Goal: Task Accomplishment & Management: Manage account settings

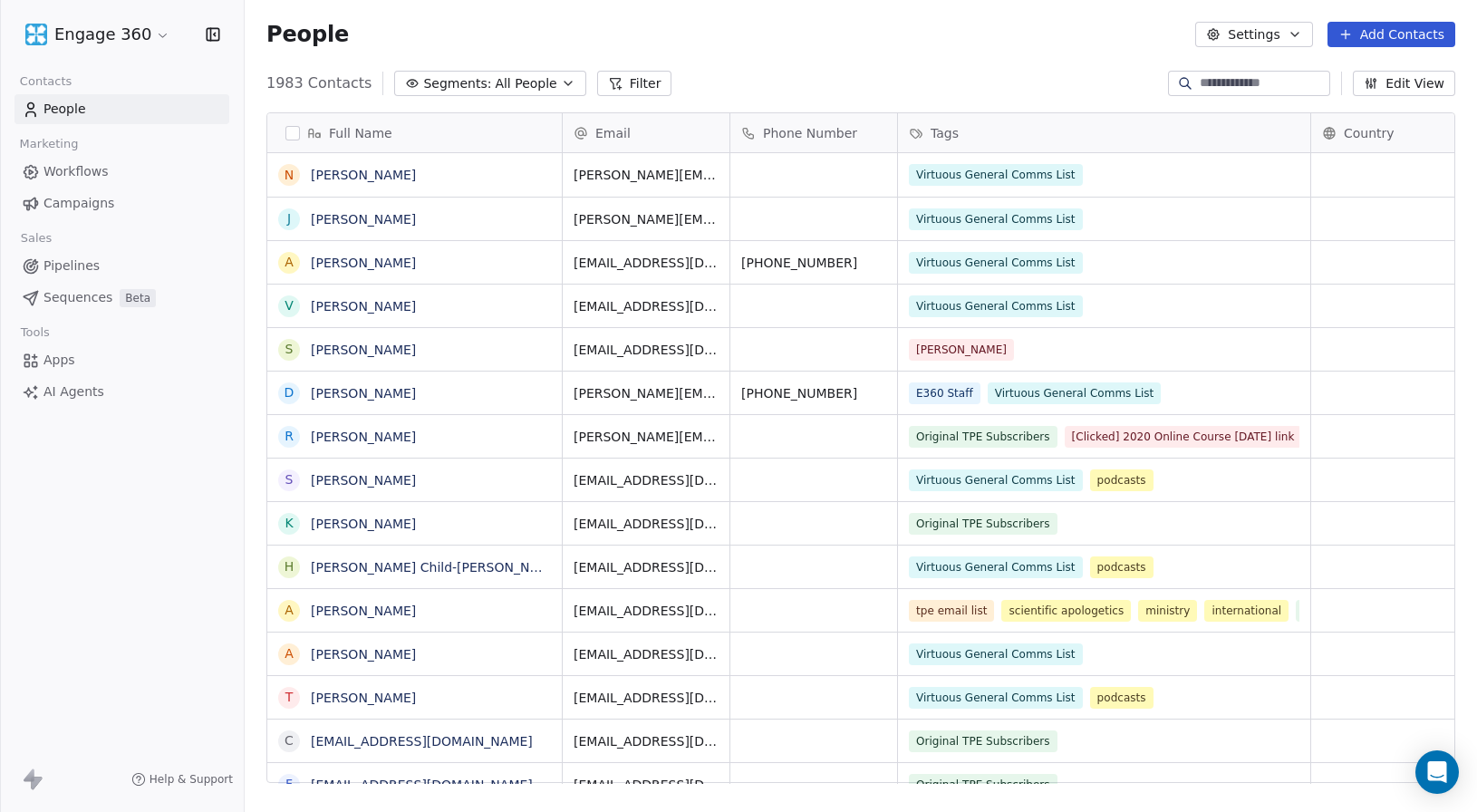
scroll to position [702, 1219]
click at [505, 92] on span "All People" at bounding box center [526, 84] width 62 height 19
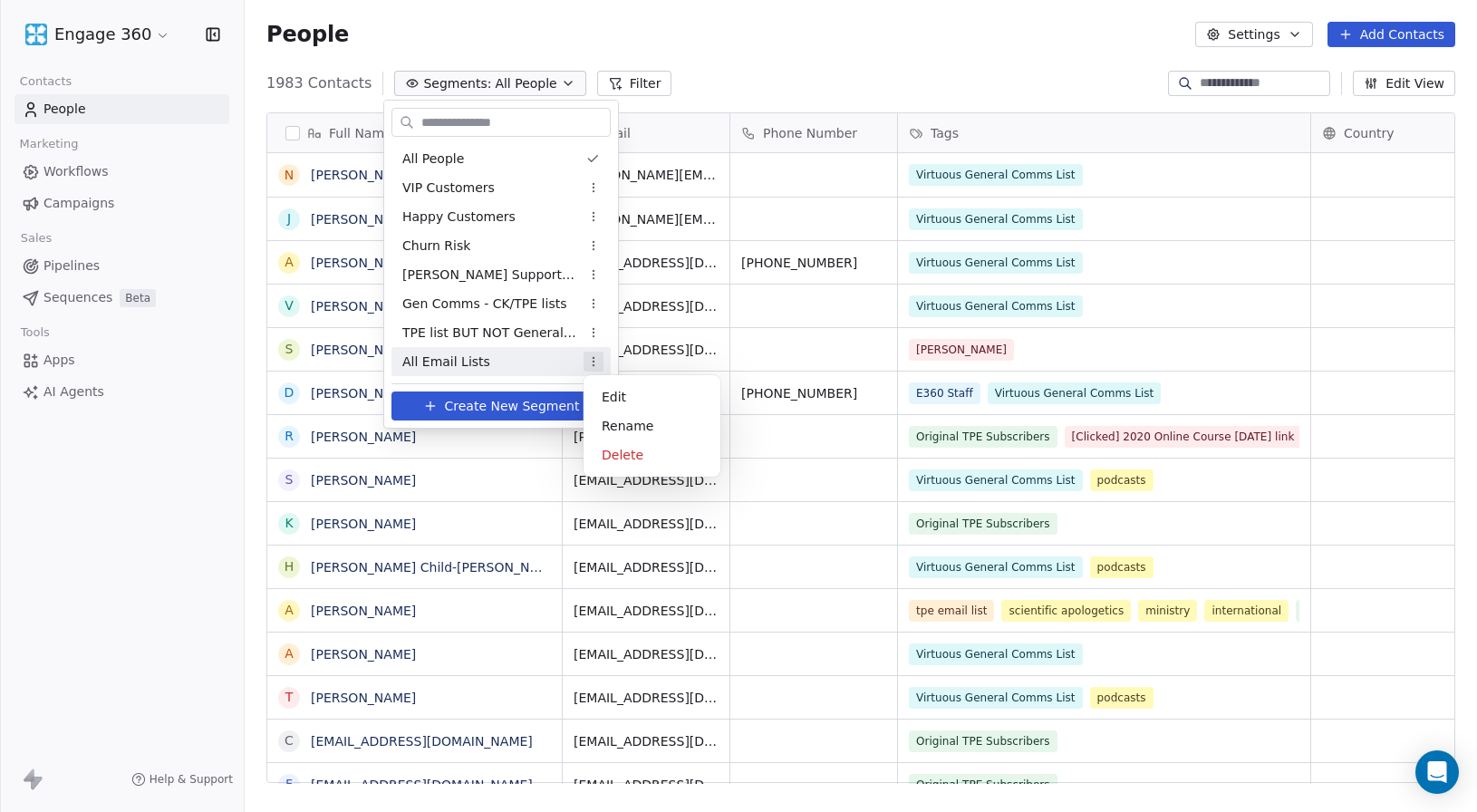
click at [593, 368] on html "Engage 360 Contacts People Marketing Workflows Campaigns Sales Pipelines Sequen…" at bounding box center [738, 406] width 1477 height 812
click at [627, 390] on div "Edit" at bounding box center [652, 397] width 122 height 29
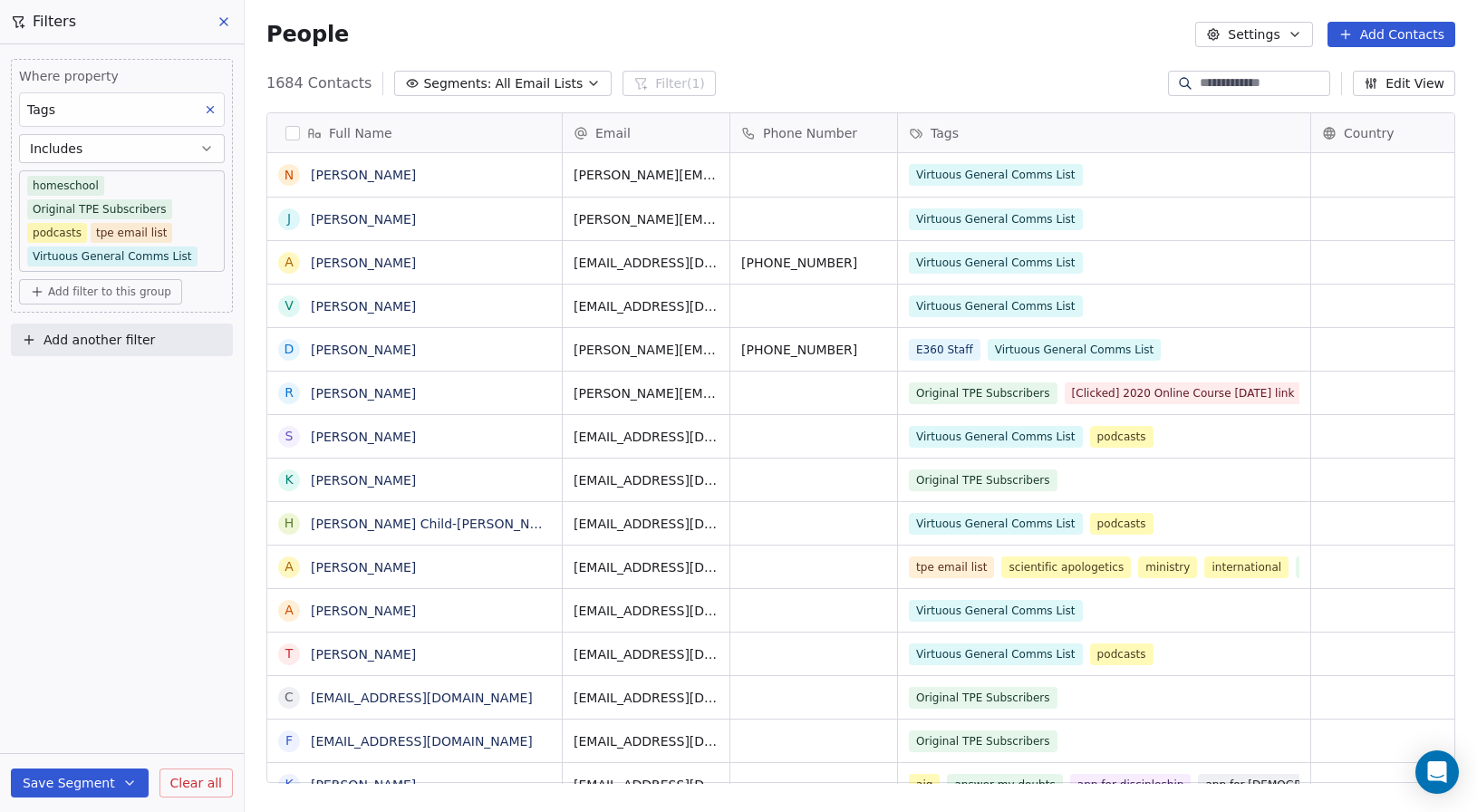
click at [218, 17] on icon at bounding box center [224, 21] width 15 height 15
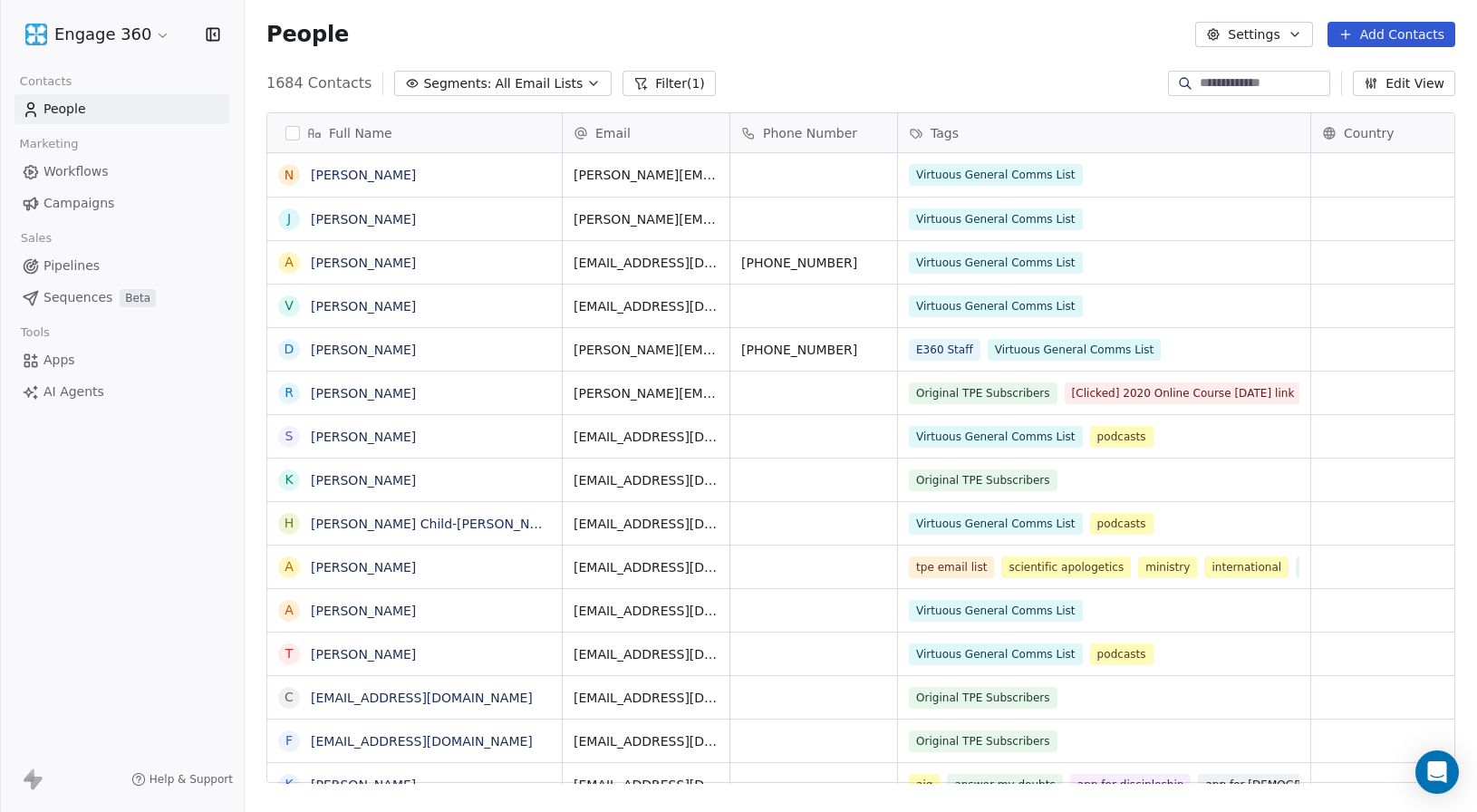
click at [546, 79] on span "All Email Lists" at bounding box center [539, 84] width 88 height 19
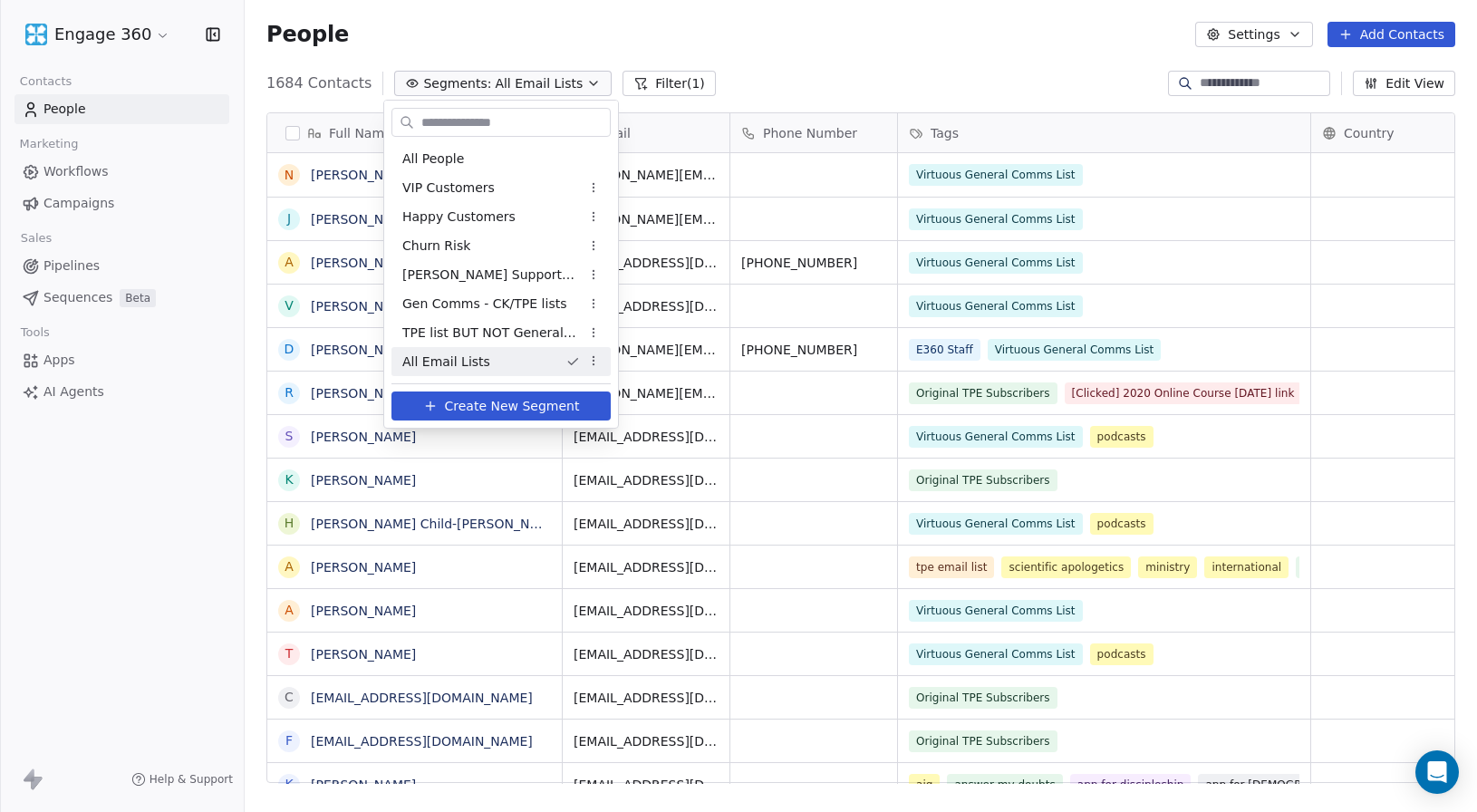
click at [746, 67] on html "Engage 360 Contacts People Marketing Workflows Campaigns Sales Pipelines Sequen…" at bounding box center [738, 406] width 1477 height 812
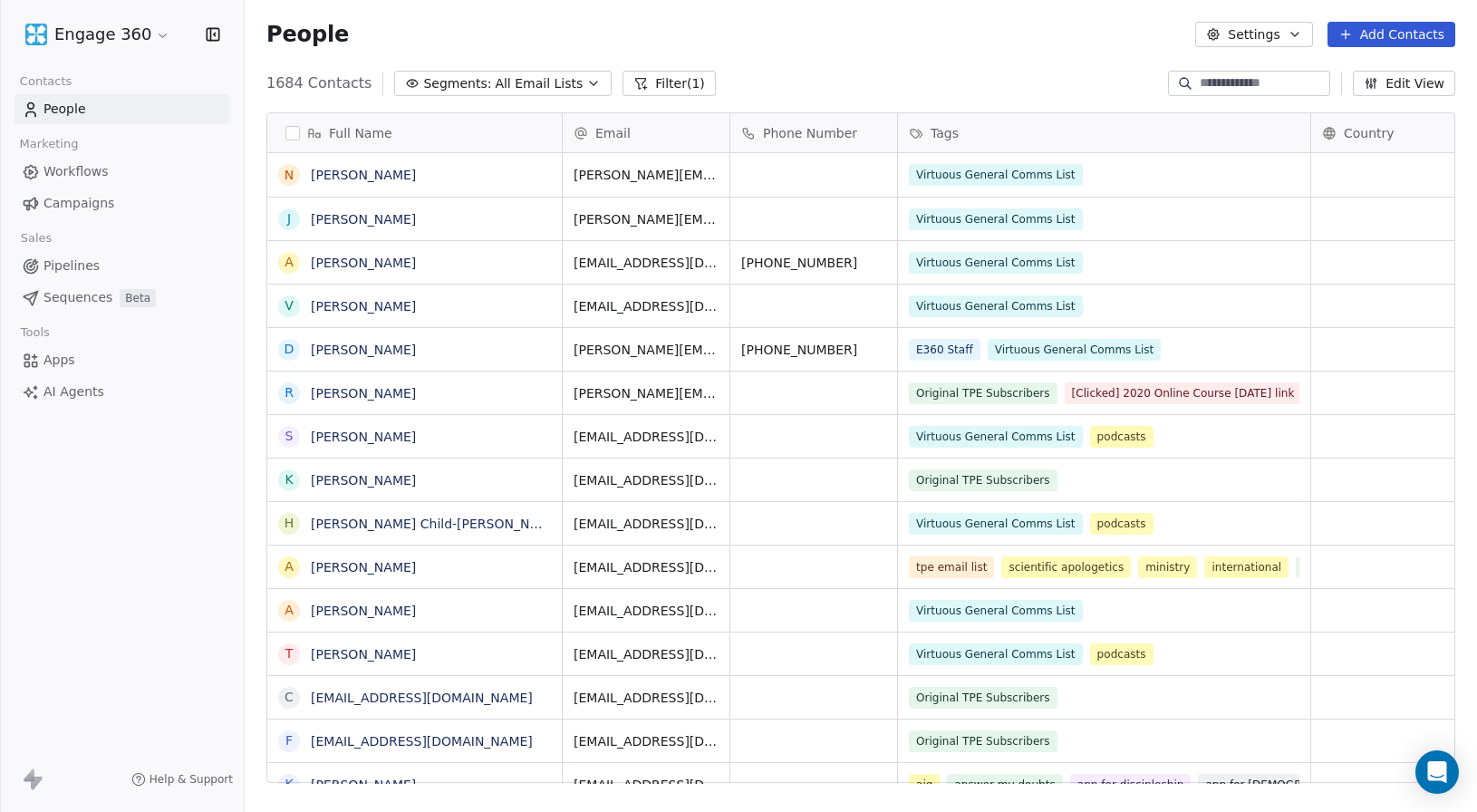
click at [586, 86] on icon "button" at bounding box center [593, 83] width 15 height 15
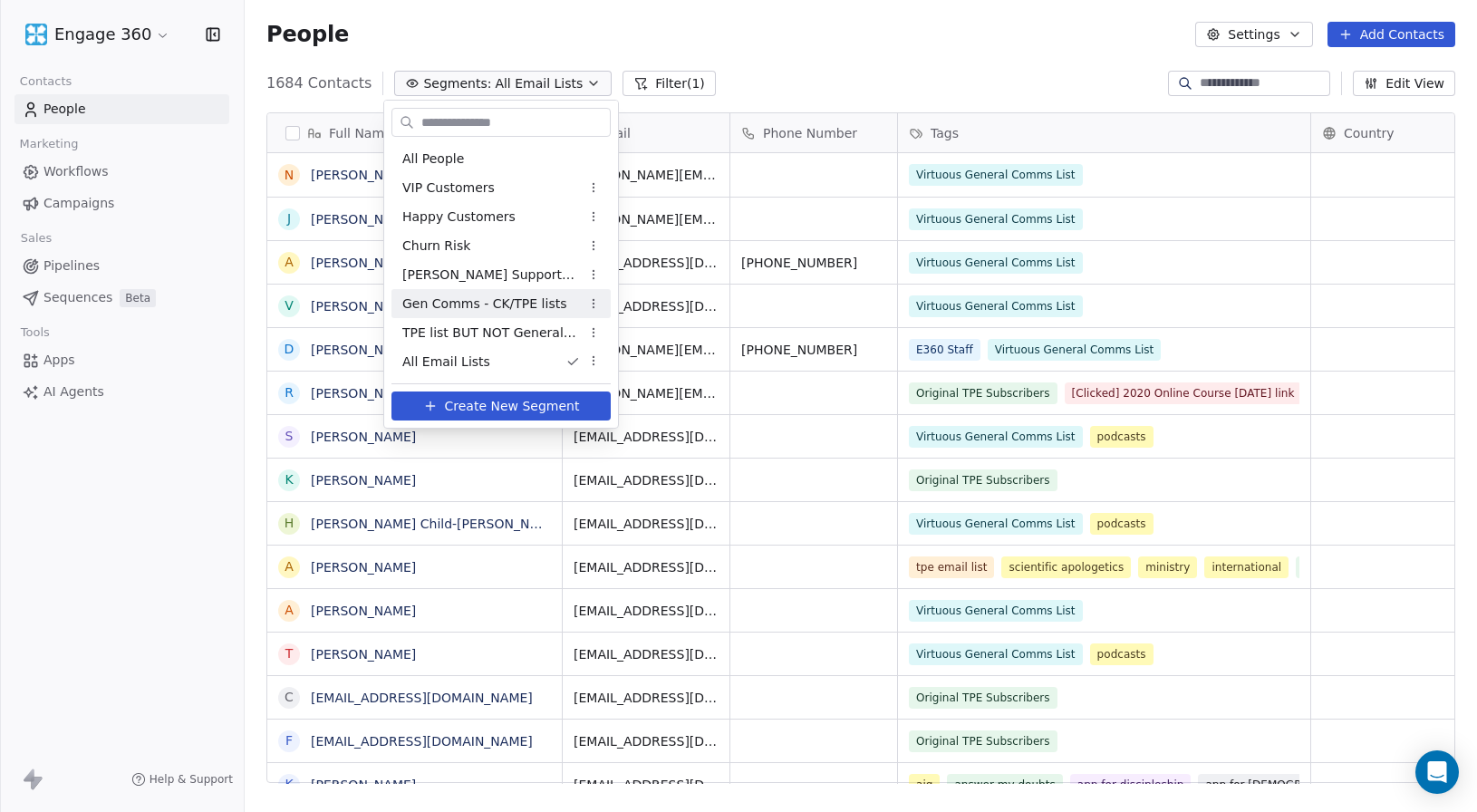
click at [456, 300] on span "Gen Comms - CK/TPE lists" at bounding box center [484, 304] width 164 height 19
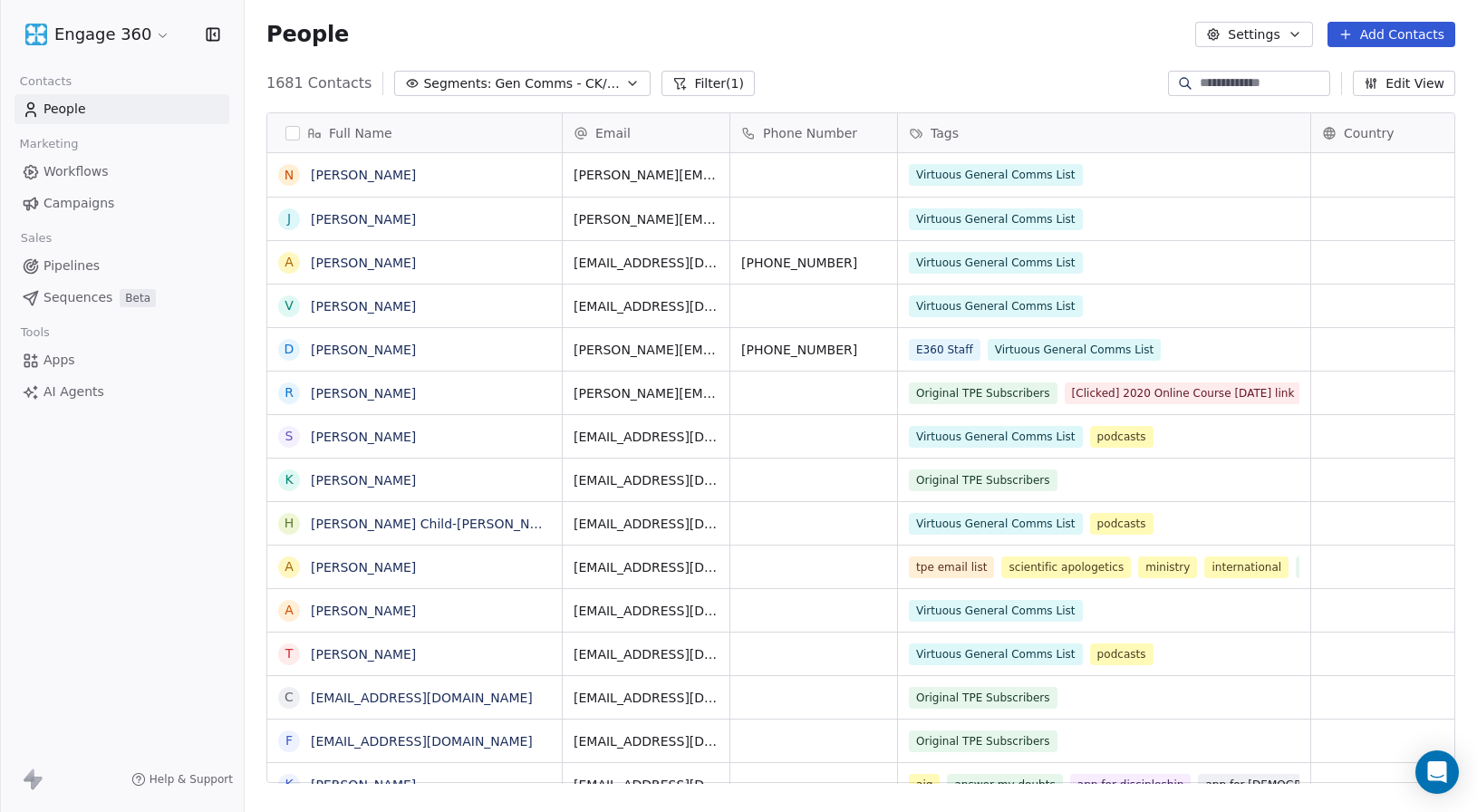
click at [625, 82] on icon "button" at bounding box center [632, 83] width 15 height 15
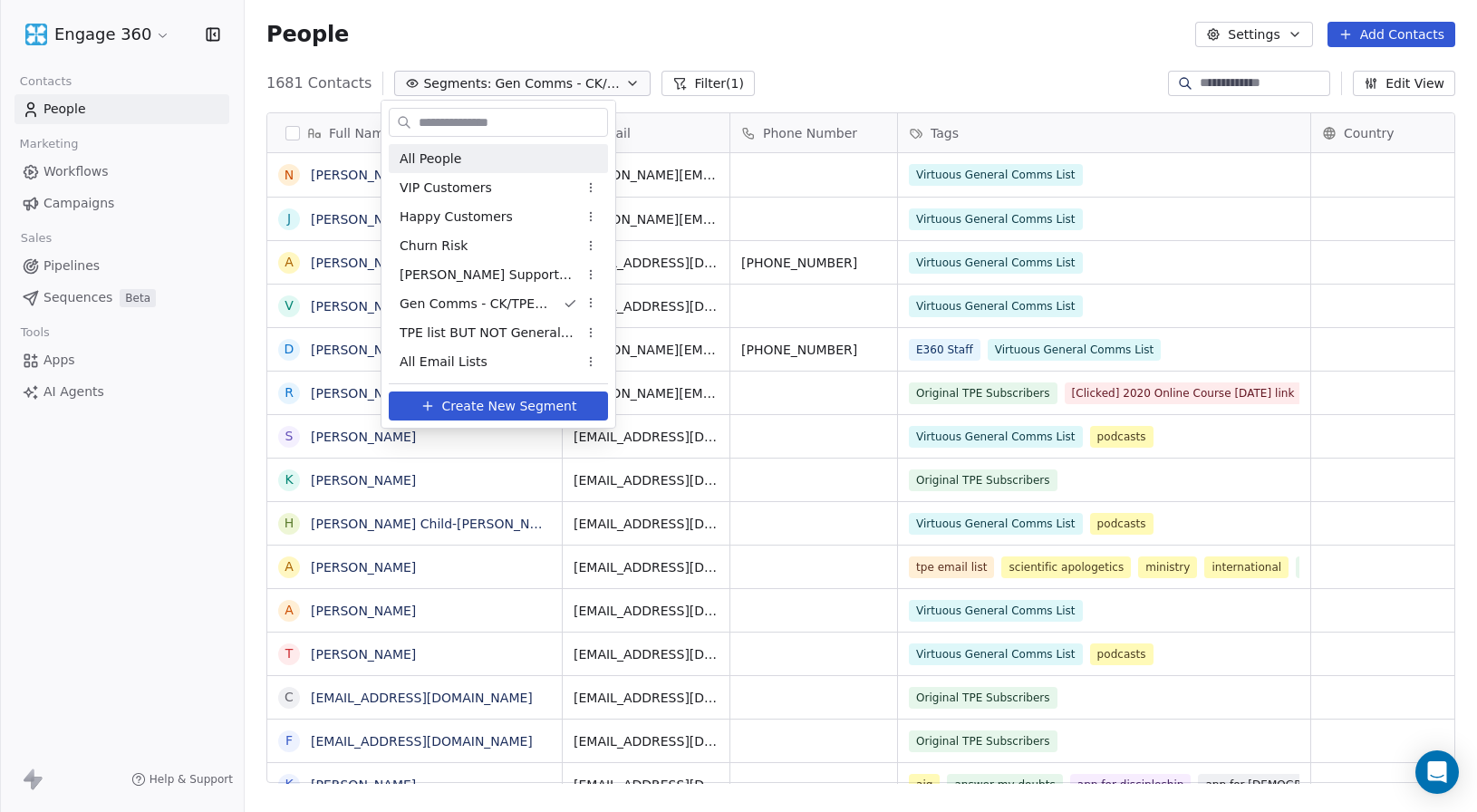
click at [847, 64] on html "Engage 360 Contacts People Marketing Workflows Campaigns Sales Pipelines Sequen…" at bounding box center [738, 406] width 1477 height 812
